Goal: Task Accomplishment & Management: Manage account settings

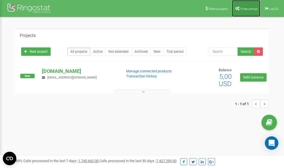
click at [243, 8] on span "Profile settings" at bounding box center [248, 8] width 17 height 3
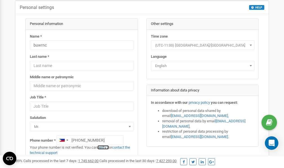
click at [107, 148] on link "verify it" at bounding box center [103, 148] width 12 height 4
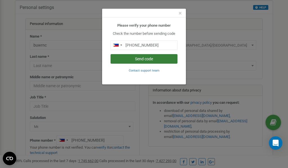
click at [152, 60] on button "Send code" at bounding box center [144, 59] width 67 height 10
